Goal: Understand process/instructions

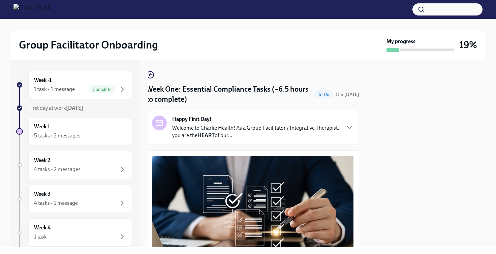
scroll to position [0, 2]
click at [275, 133] on p "Welcome to Charlie Health! As a Group Facilitator / Integrative Therapist, you …" at bounding box center [256, 131] width 168 height 15
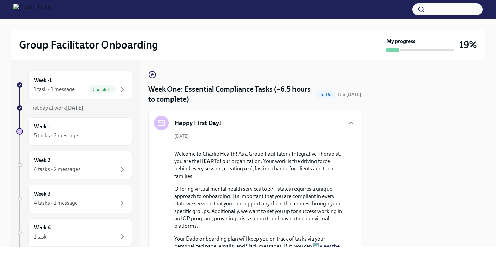
scroll to position [0, 0]
click at [151, 71] on circle "button" at bounding box center [152, 74] width 7 height 7
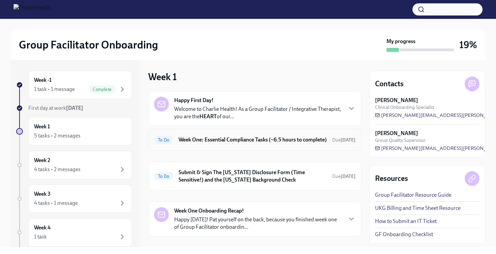
click at [278, 143] on h6 "Week One: Essential Compliance Tasks (~6.5 hours to complete)" at bounding box center [253, 139] width 148 height 7
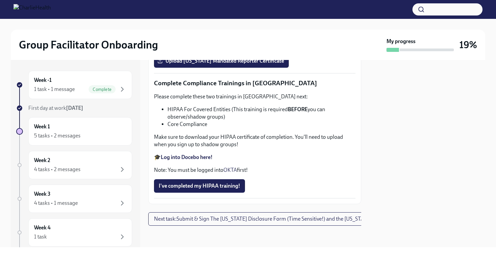
scroll to position [1596, 0]
click at [240, 220] on span "Next task : Submit & Sign The [US_STATE] Disclosure Form (Time Sensitive!) and …" at bounding box center [285, 219] width 262 height 7
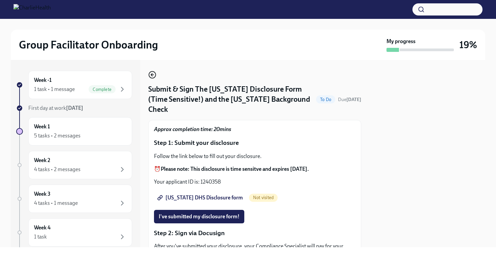
click at [152, 77] on icon "button" at bounding box center [152, 75] width 8 height 8
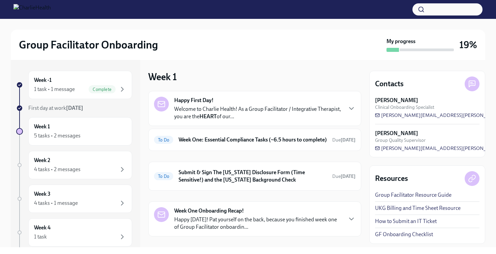
click at [236, 106] on p "Welcome to Charlie Health! As a Group Facilitator / Integrative Therapist, you …" at bounding box center [258, 112] width 168 height 15
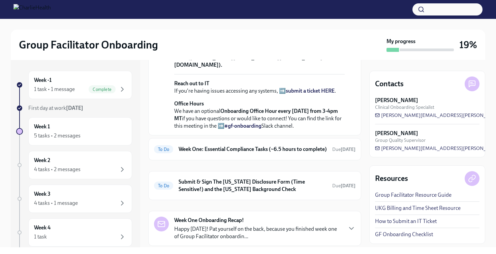
scroll to position [231, 0]
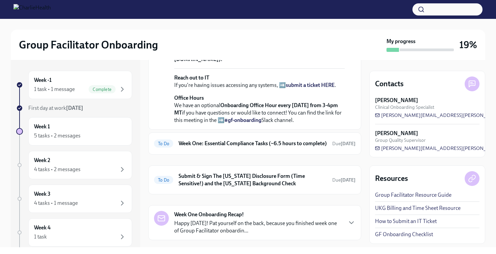
click at [221, 7] on strong "view the FULL onboarding plan HERE" at bounding box center [256, 0] width 165 height 14
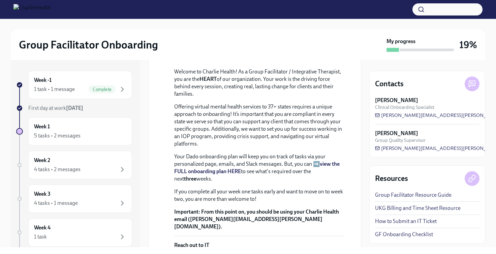
scroll to position [57, 0]
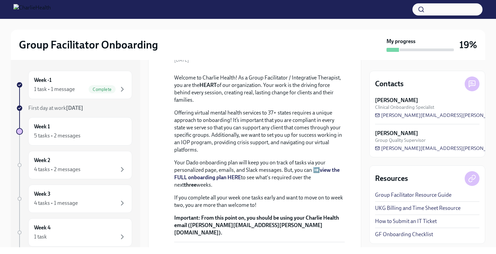
click at [407, 206] on link "UKG Billing and Time Sheet Resource" at bounding box center [418, 207] width 86 height 7
